Goal: Information Seeking & Learning: Learn about a topic

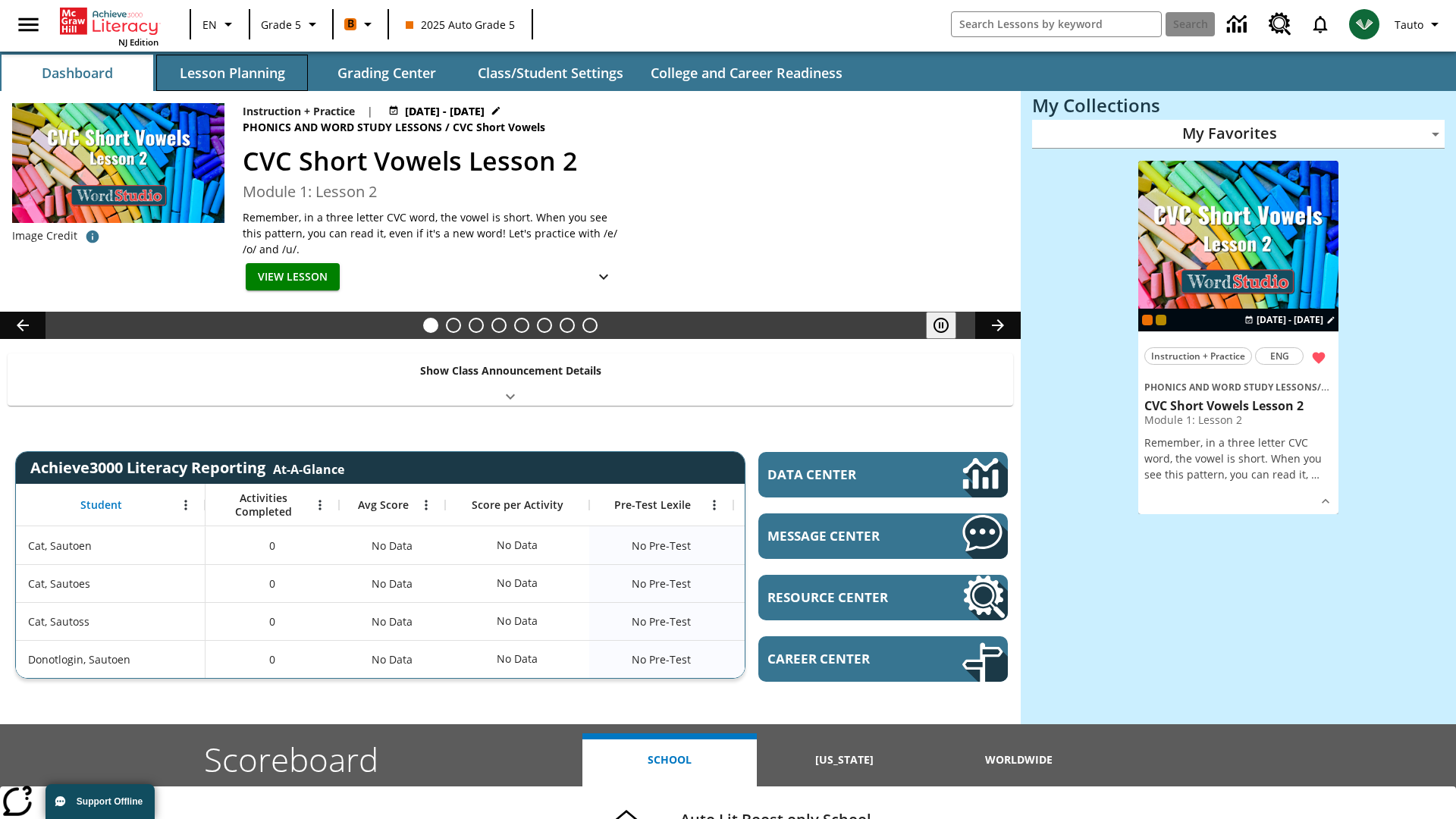
click at [232, 73] on button "Lesson Planning" at bounding box center [232, 73] width 151 height 36
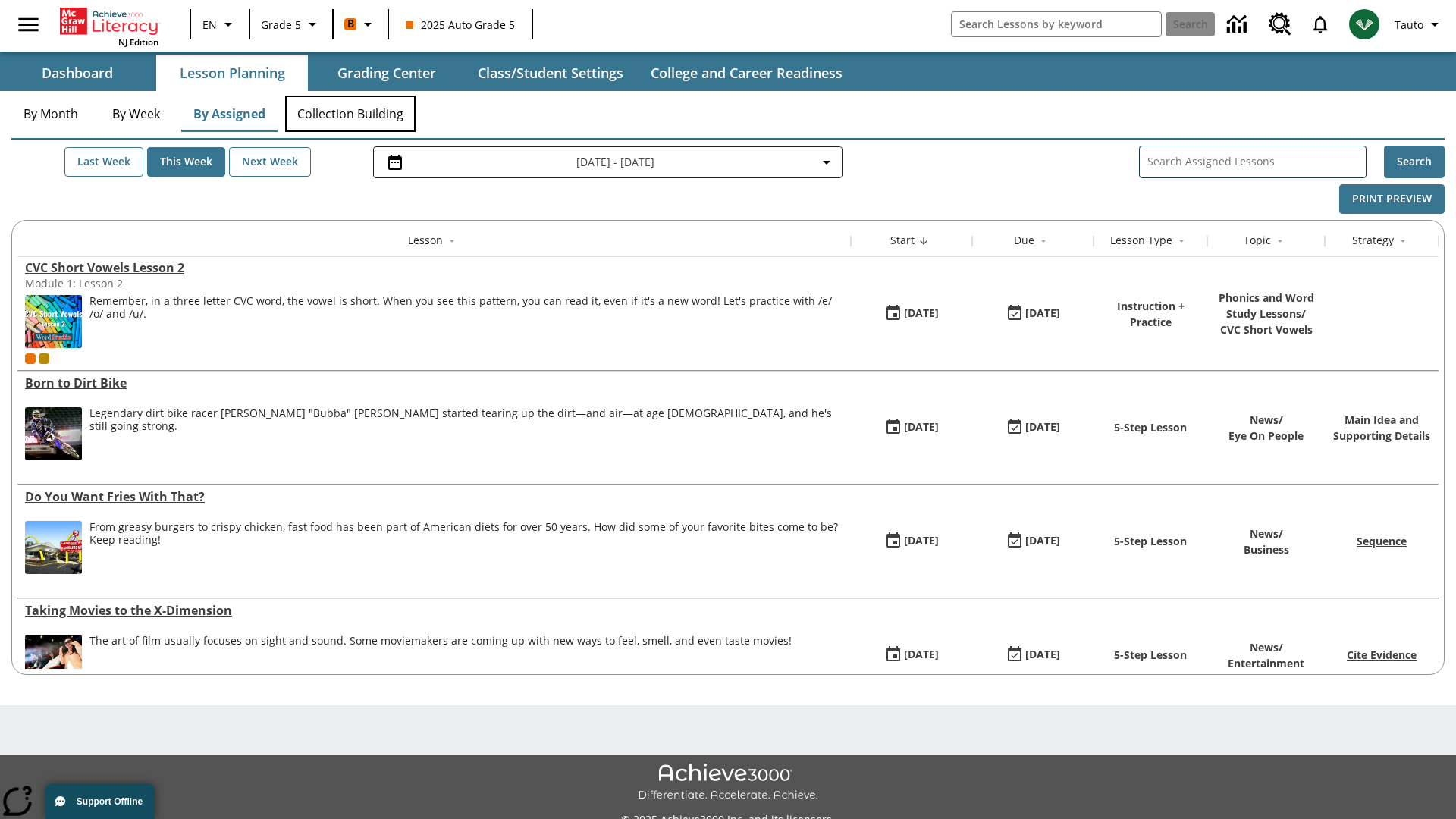
click at [350, 113] on button "Collection Building" at bounding box center [350, 113] width 131 height 36
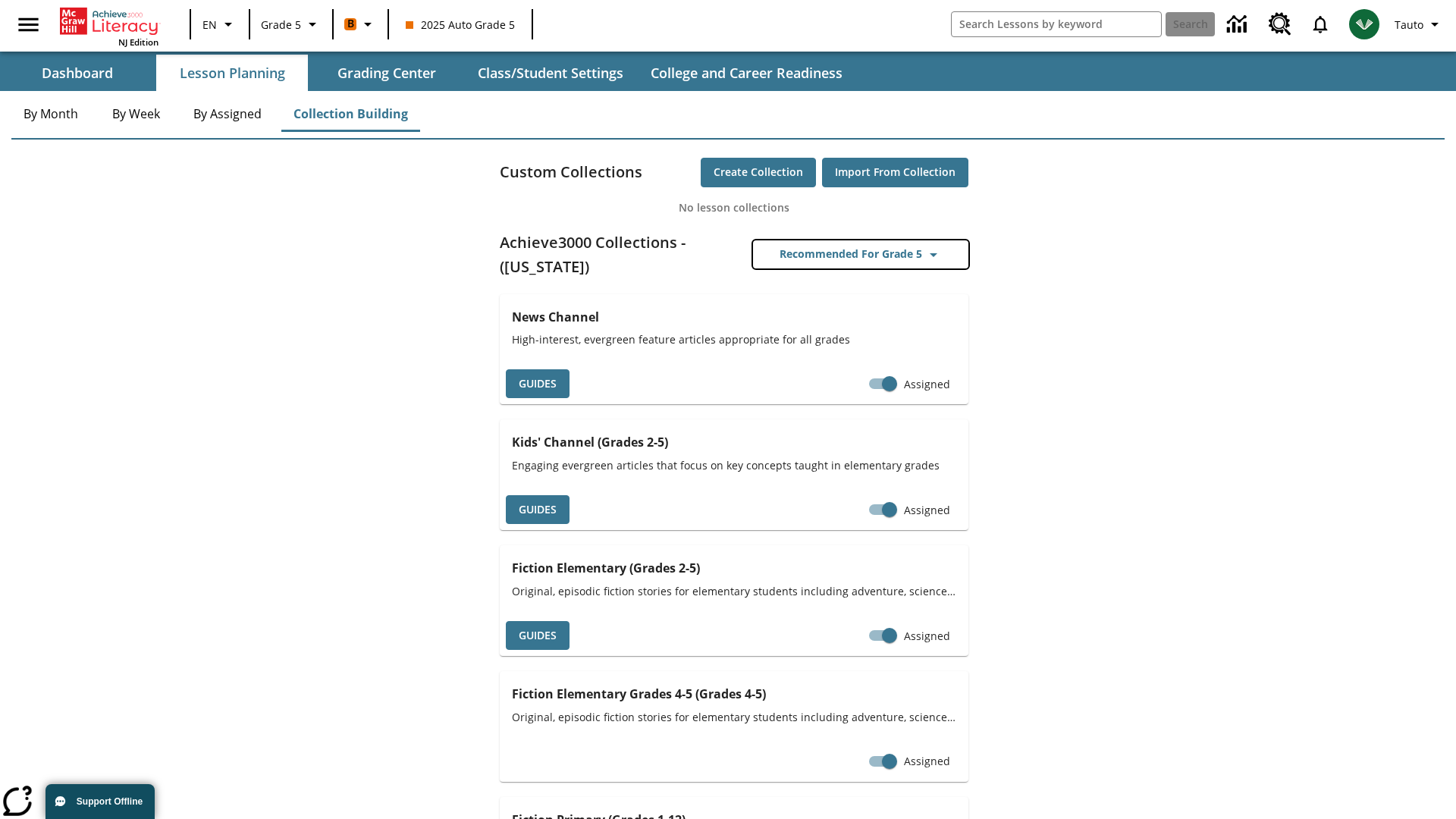
click at [861, 254] on button "Recommended for Grade 5" at bounding box center [861, 254] width 216 height 28
click at [861, 384] on input "Assigned" at bounding box center [888, 383] width 86 height 28
checkbox input "false"
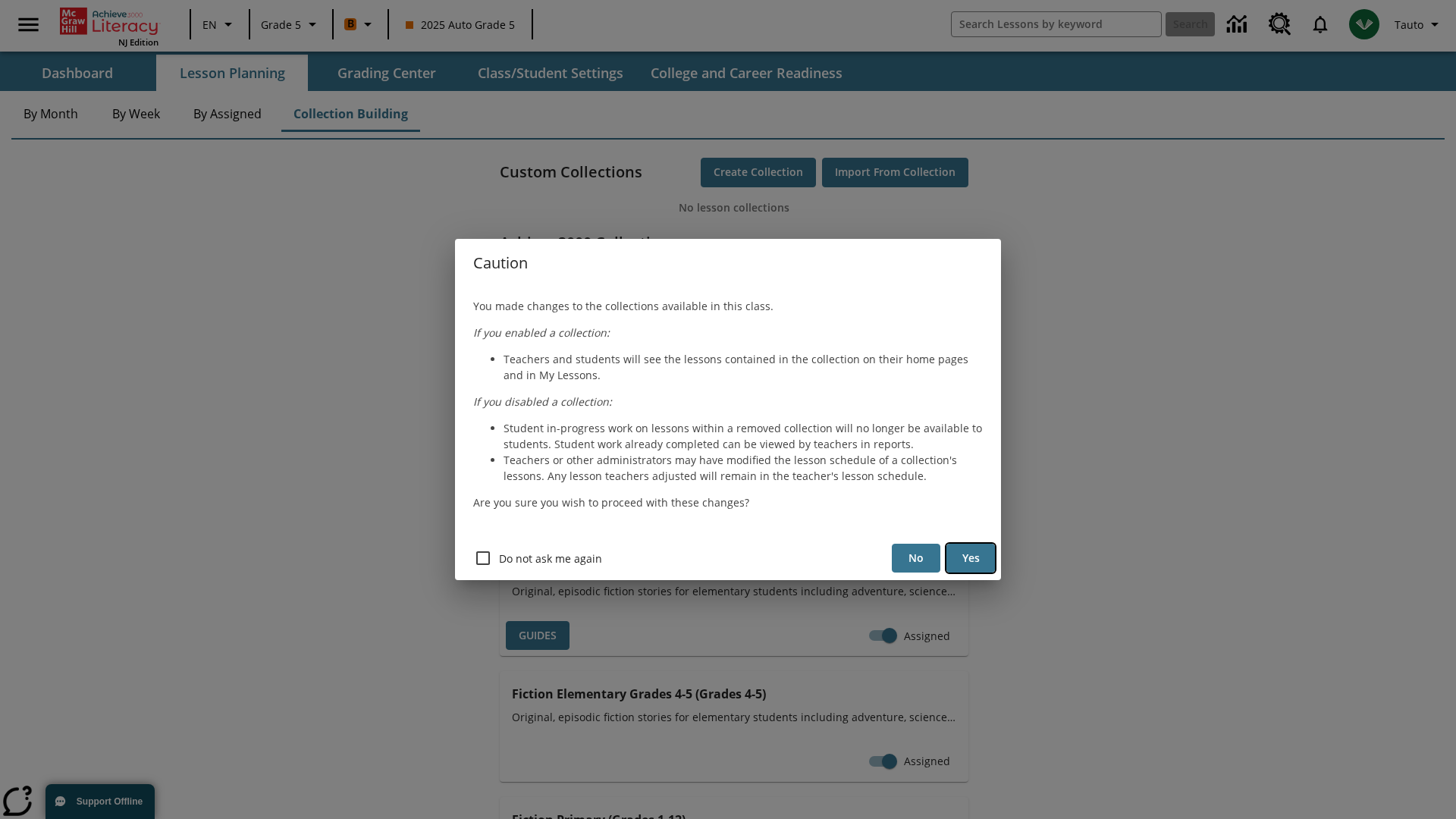
click at [971, 558] on button "Yes" at bounding box center [970, 558] width 48 height 29
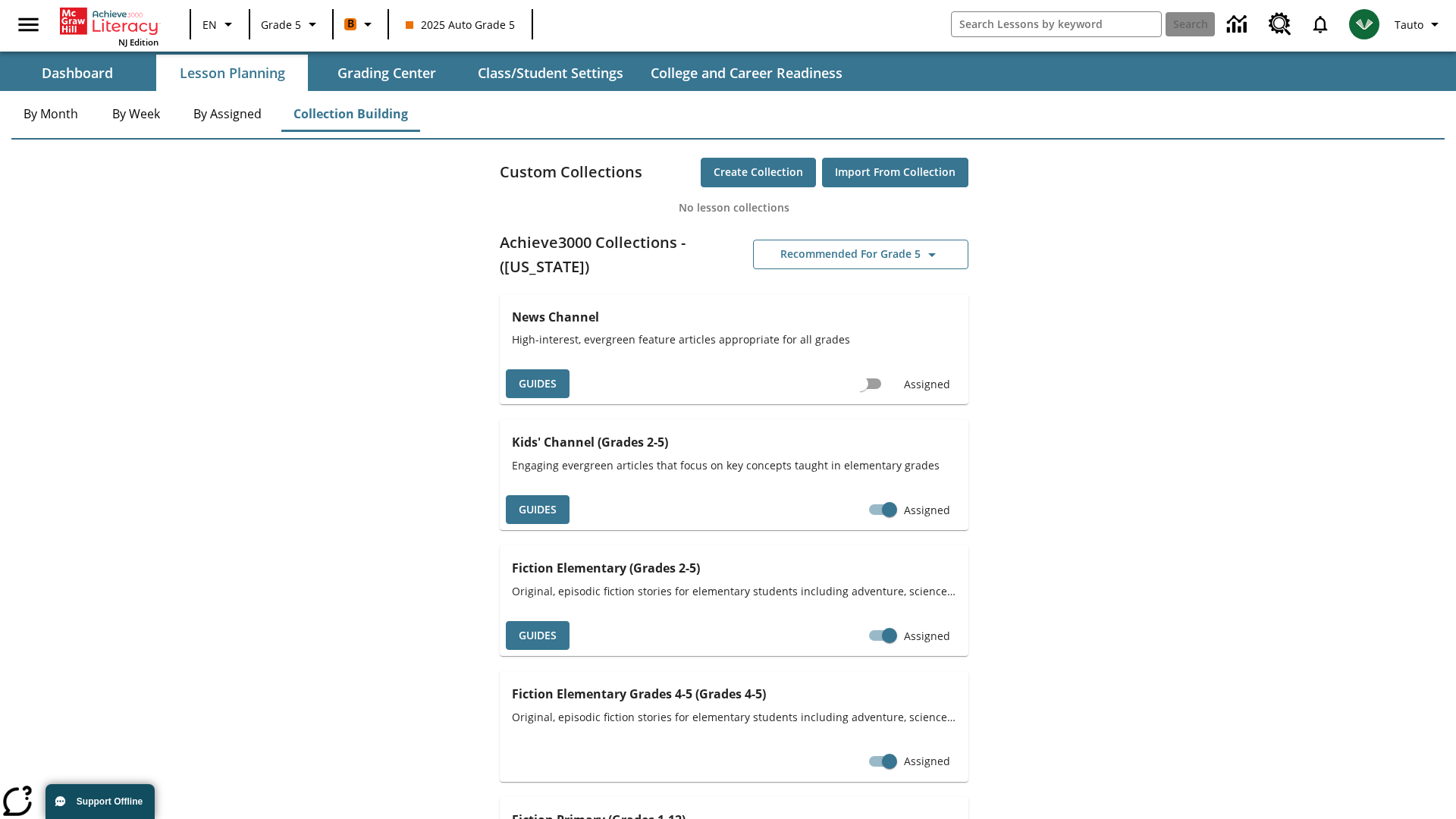
scroll to position [0, 13]
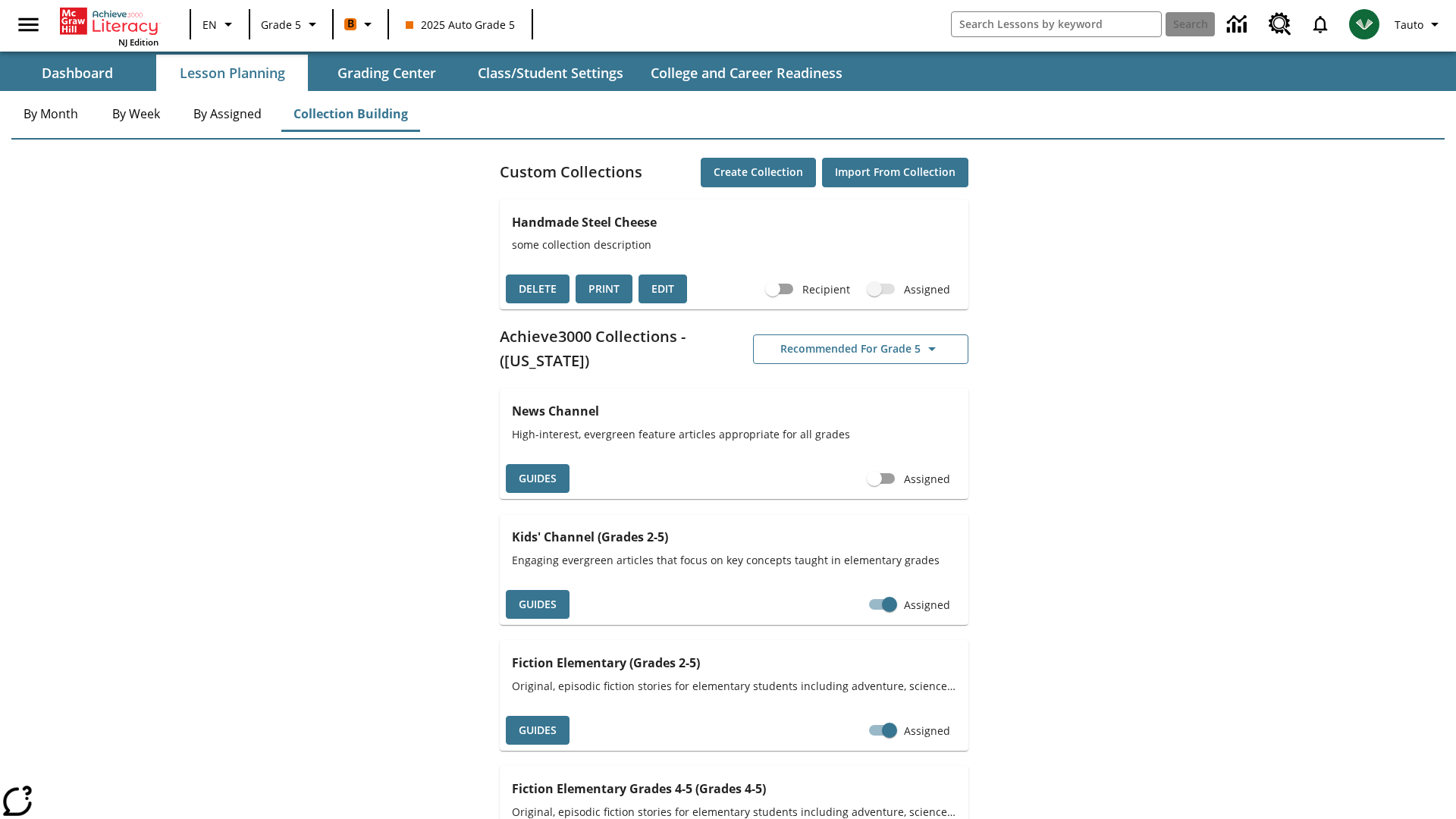
click at [874, 479] on input "Assigned" at bounding box center [873, 479] width 86 height 28
checkbox input "true"
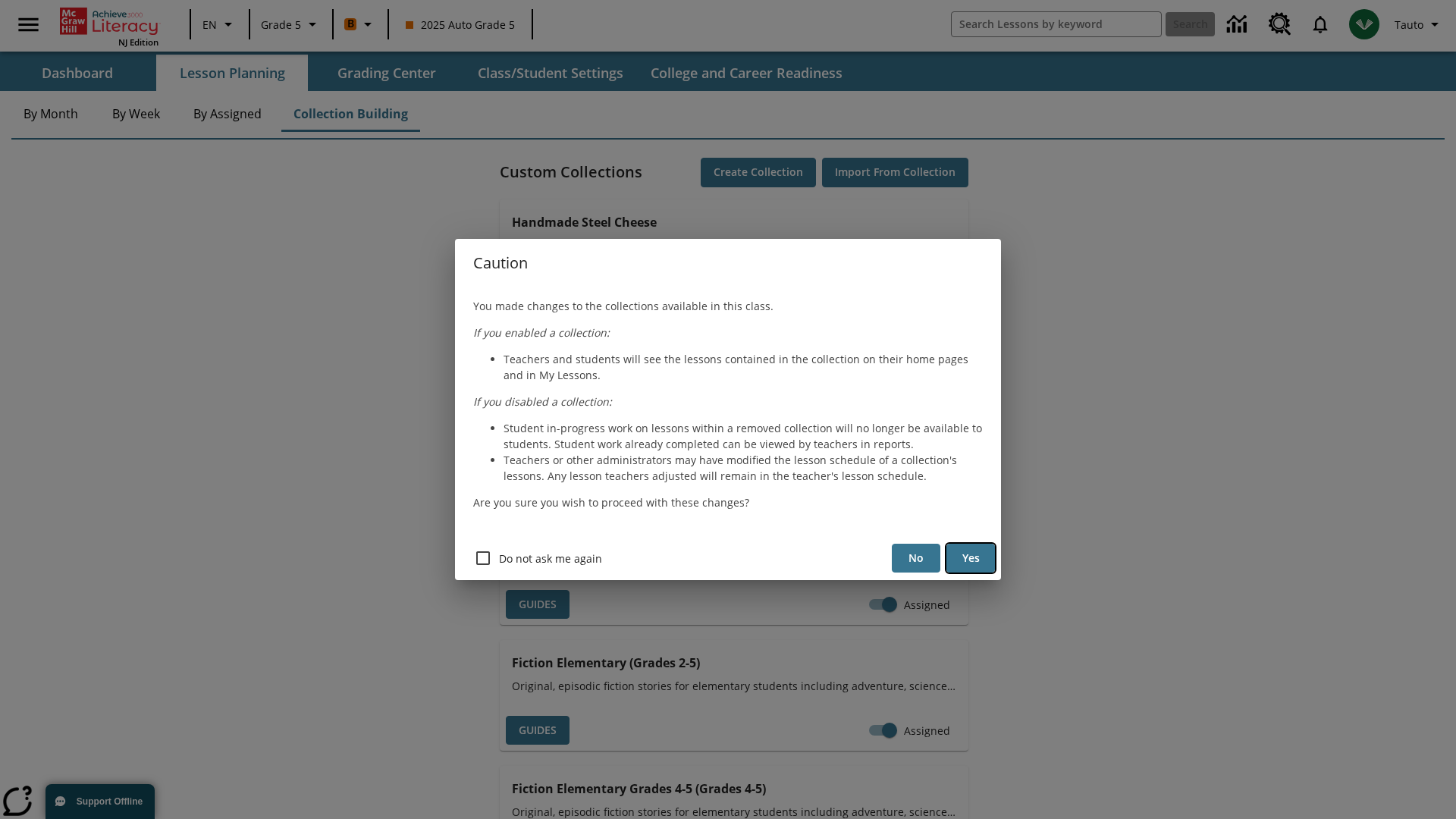
click at [971, 558] on button "Yes" at bounding box center [970, 558] width 48 height 29
